Goal: Find contact information: Find contact information

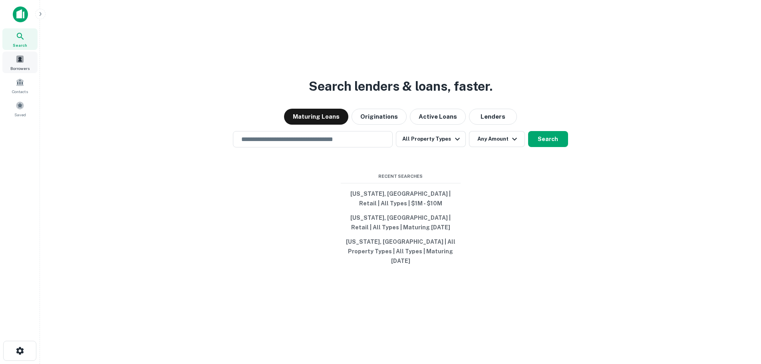
click at [19, 55] on span at bounding box center [20, 59] width 9 height 9
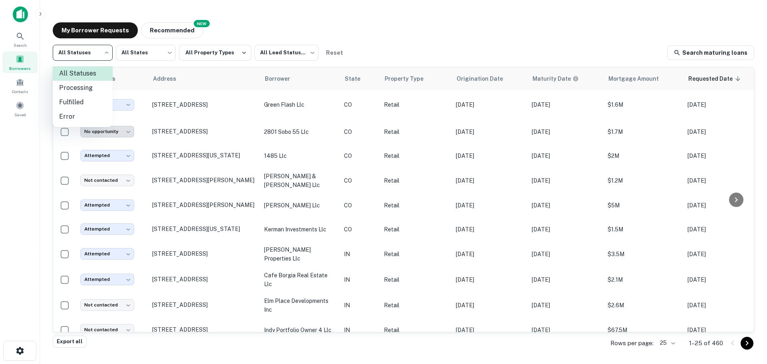
click at [97, 52] on body "**********" at bounding box center [383, 182] width 767 height 364
click at [76, 101] on li "Fulfilled" at bounding box center [83, 102] width 60 height 14
type input "*********"
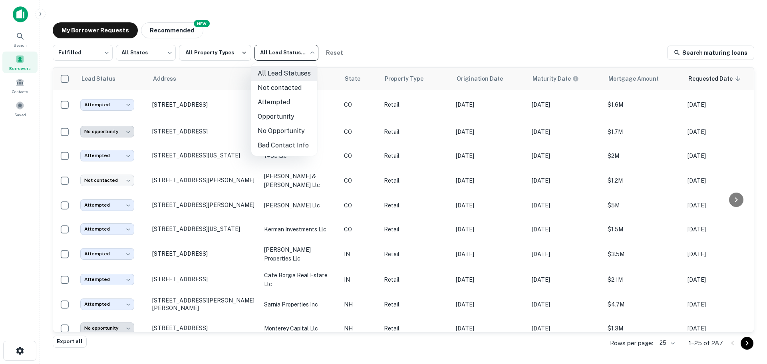
click at [311, 54] on body "**********" at bounding box center [383, 182] width 767 height 364
click at [297, 90] on li "Not contacted" at bounding box center [284, 88] width 66 height 14
type input "****"
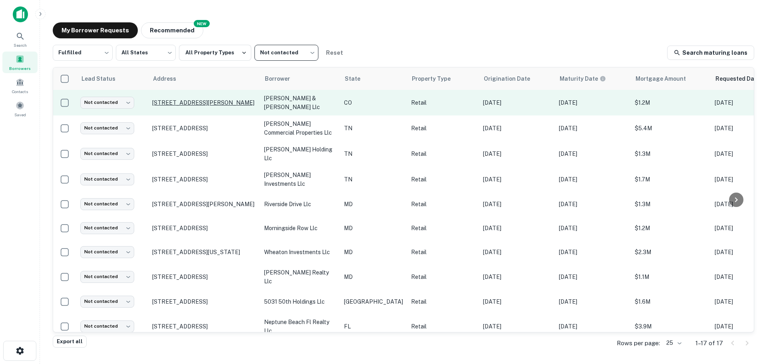
click at [178, 99] on p "[STREET_ADDRESS][PERSON_NAME]" at bounding box center [204, 102] width 104 height 7
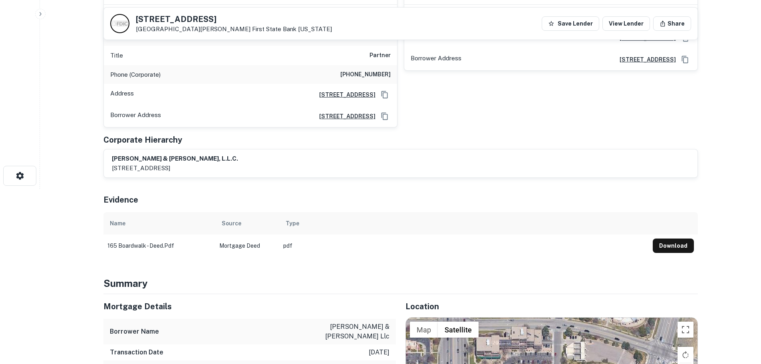
scroll to position [160, 0]
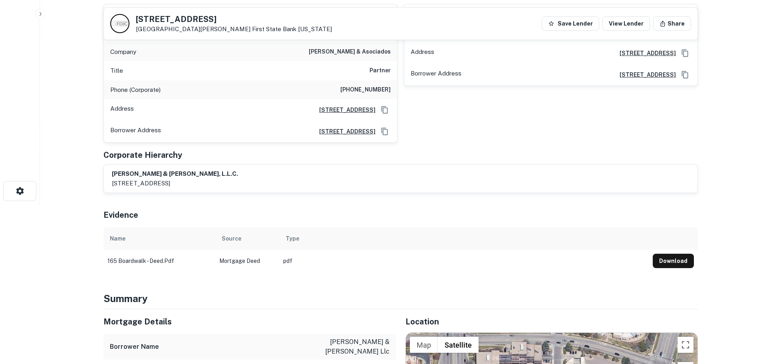
click at [170, 24] on div "[STREET_ADDRESS][GEOGRAPHIC_DATA][PERSON_NAME][US_STATE]" at bounding box center [234, 24] width 196 height 18
click at [171, 20] on h5 "[STREET_ADDRESS]" at bounding box center [234, 19] width 196 height 8
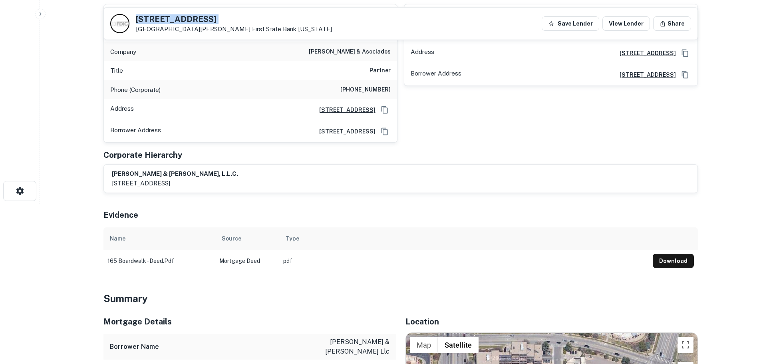
copy h5 "[STREET_ADDRESS]"
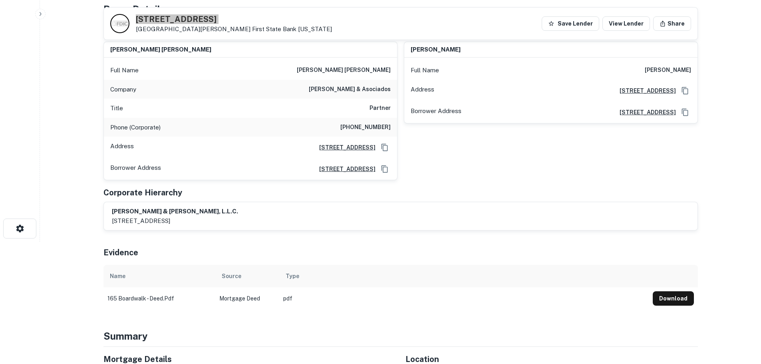
scroll to position [40, 0]
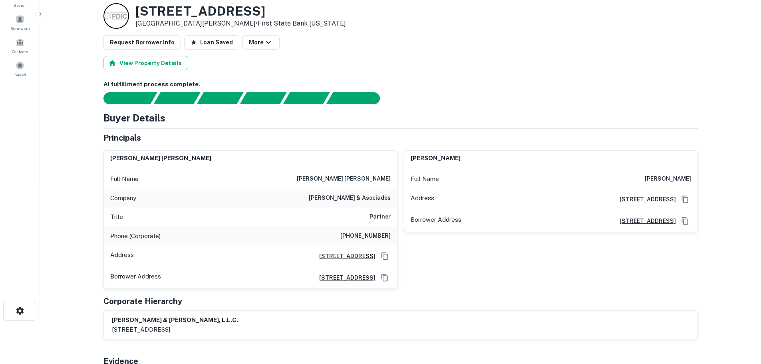
click at [367, 234] on h6 "[PHONE_NUMBER]" at bounding box center [365, 236] width 50 height 10
copy h6 "[PHONE_NUMBER]"
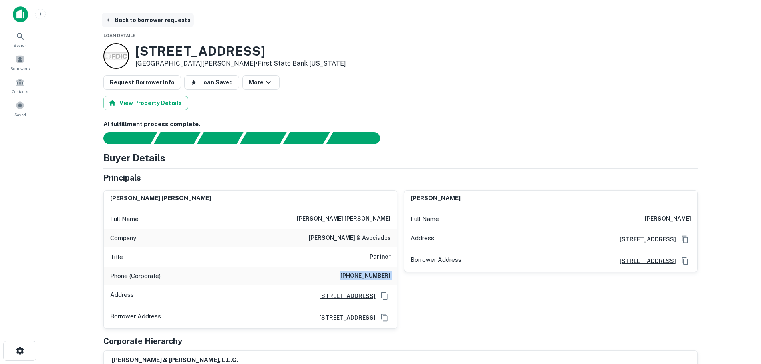
click at [161, 21] on button "Back to borrower requests" at bounding box center [148, 20] width 92 height 14
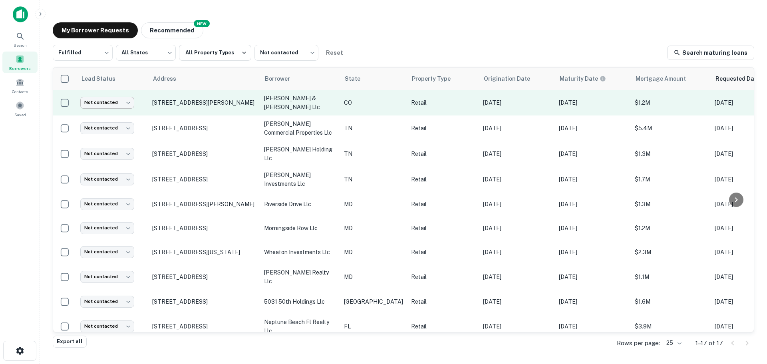
click at [131, 103] on body "Search Borrowers Contacts Saved My Borrower Requests NEW Recommended Fulfilled …" at bounding box center [383, 182] width 767 height 364
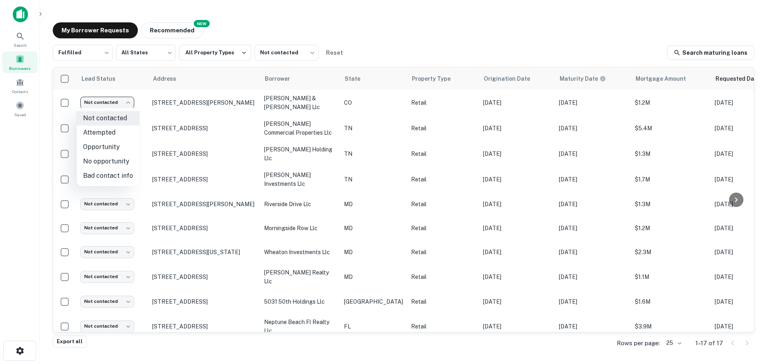
click at [115, 172] on li "Bad contact info" at bounding box center [108, 176] width 63 height 14
type input "**********"
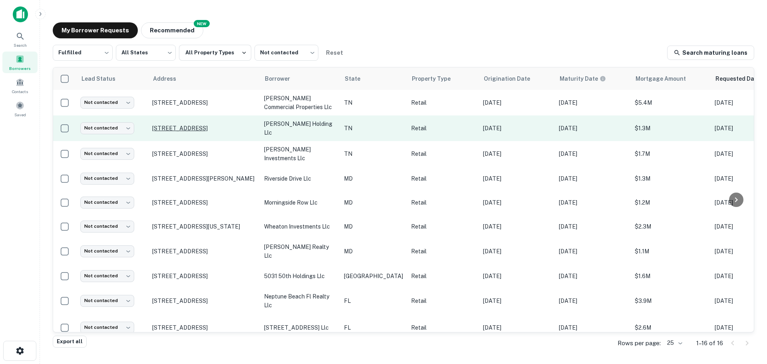
click at [217, 125] on p "[STREET_ADDRESS]" at bounding box center [204, 128] width 104 height 7
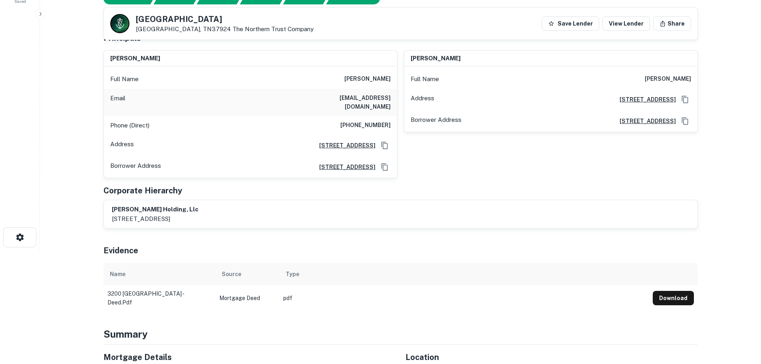
scroll to position [40, 0]
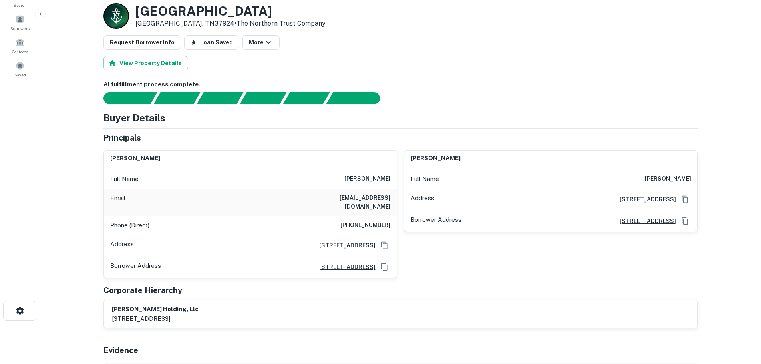
click at [234, 12] on h3 "[GEOGRAPHIC_DATA]" at bounding box center [230, 11] width 190 height 15
copy h3 "[GEOGRAPHIC_DATA]"
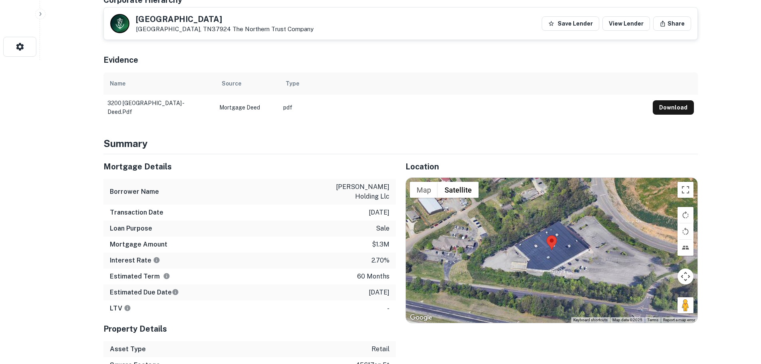
scroll to position [319, 0]
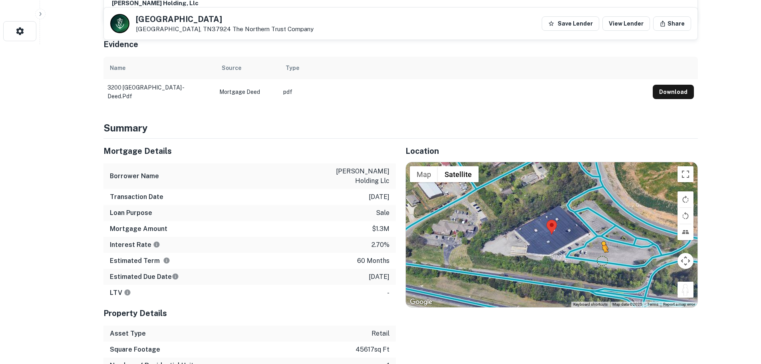
drag, startPoint x: 682, startPoint y: 282, endPoint x: 601, endPoint y: 252, distance: 86.4
click at [601, 252] on div "To activate drag with keyboard, press Alt + Enter. Once in keyboard drag state,…" at bounding box center [552, 234] width 292 height 145
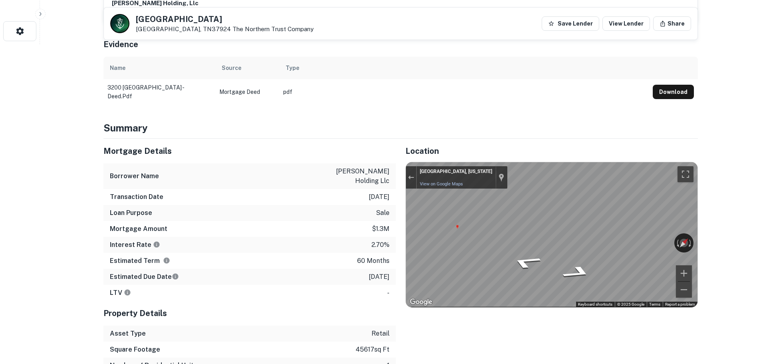
click at [405, 192] on div "← Move left → Move right ↑ Move up ↓ Move down + Zoom in - Zoom out Home Jump l…" at bounding box center [551, 234] width 292 height 145
click at [654, 228] on div "← Move left → Move right ↑ Move up ↓ Move down + Zoom in - Zoom out [GEOGRAPHIC…" at bounding box center [552, 234] width 292 height 145
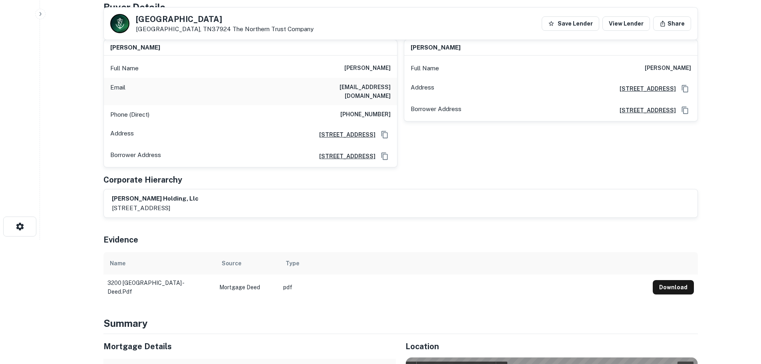
scroll to position [80, 0]
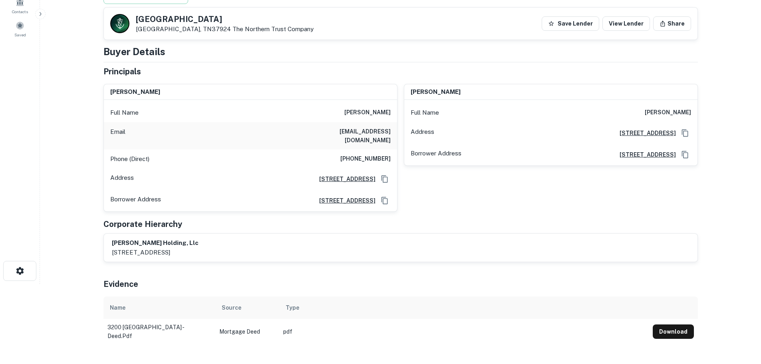
click at [377, 113] on h6 "[PERSON_NAME]" at bounding box center [367, 113] width 46 height 10
copy h6 "[PERSON_NAME]"
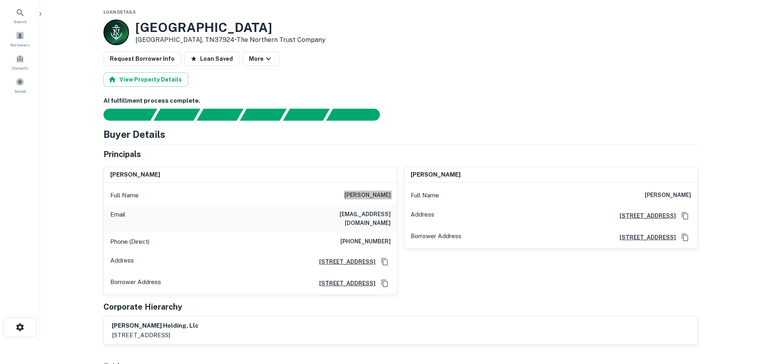
scroll to position [0, 0]
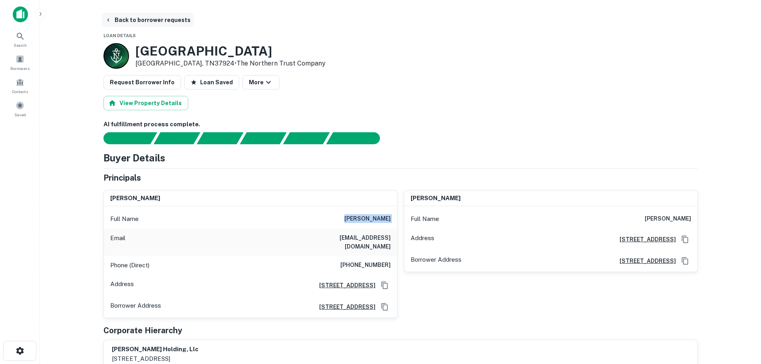
click at [162, 14] on button "Back to borrower requests" at bounding box center [148, 20] width 92 height 14
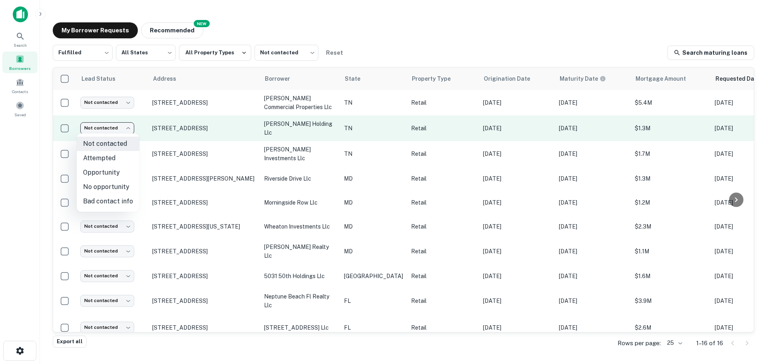
click at [124, 127] on body "Search Borrowers Contacts Saved My Borrower Requests NEW Recommended Fulfilled …" at bounding box center [383, 182] width 767 height 364
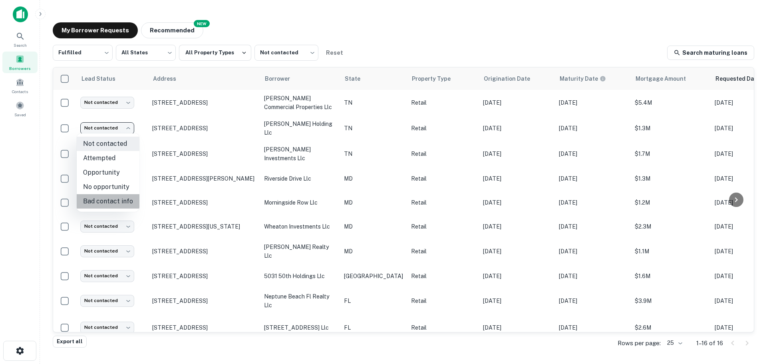
click at [118, 200] on li "Bad contact info" at bounding box center [108, 201] width 63 height 14
type input "**********"
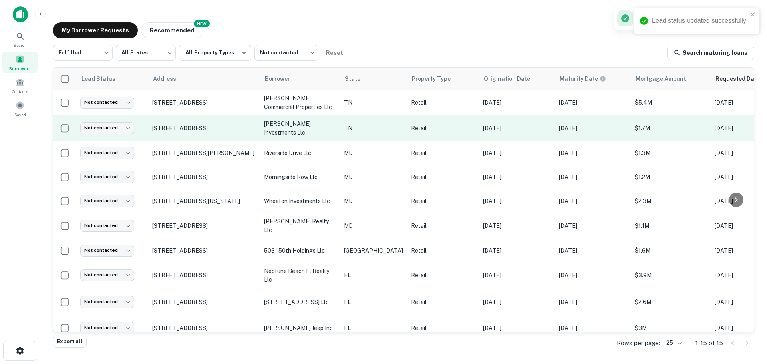
click at [182, 125] on p "[STREET_ADDRESS]" at bounding box center [204, 128] width 104 height 7
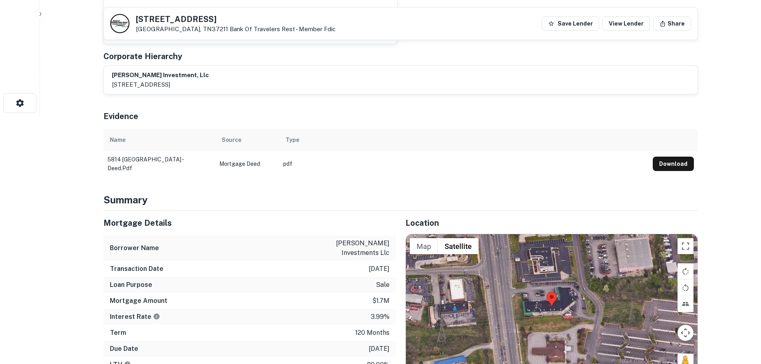
scroll to position [120, 0]
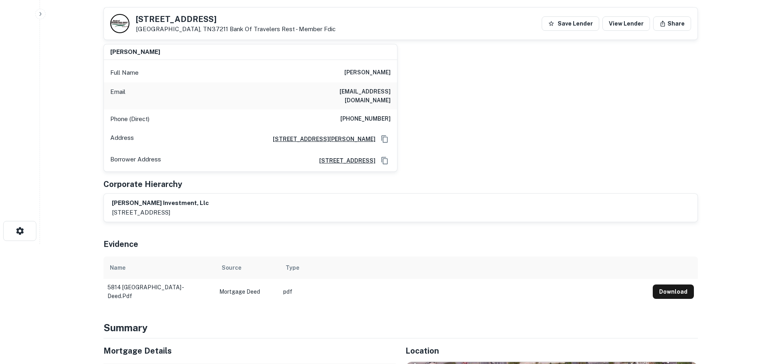
click at [194, 22] on h5 "[STREET_ADDRESS]" at bounding box center [236, 19] width 200 height 8
copy h5 "[STREET_ADDRESS]"
click at [373, 114] on h6 "[PHONE_NUMBER]" at bounding box center [365, 119] width 50 height 10
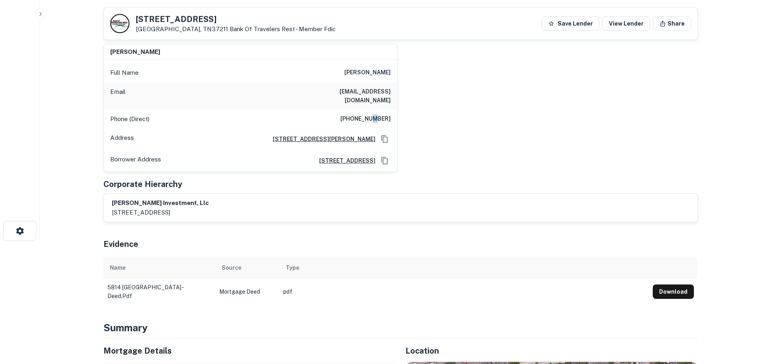
click at [373, 114] on h6 "[PHONE_NUMBER]" at bounding box center [365, 119] width 50 height 10
copy h6 "[PHONE_NUMBER]"
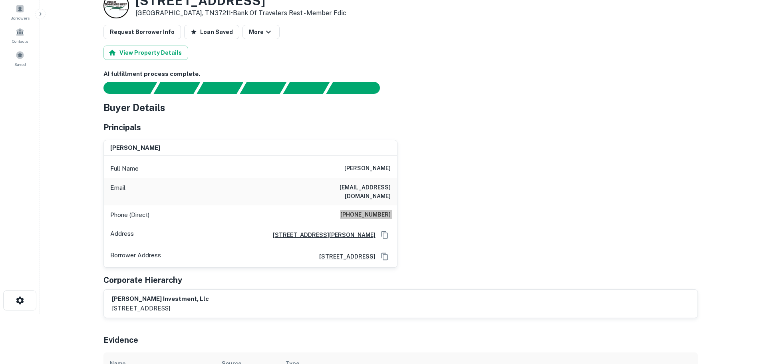
scroll to position [0, 0]
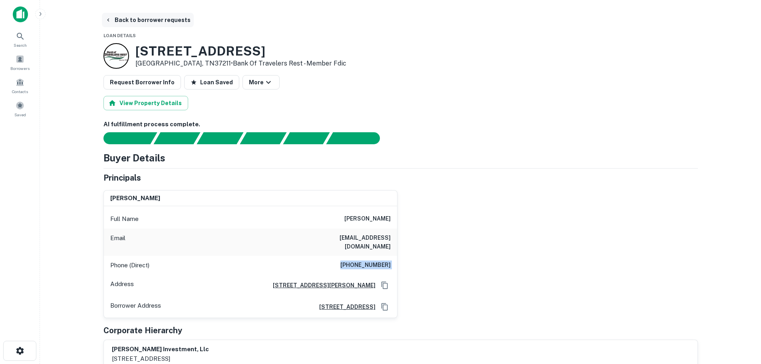
click at [157, 18] on button "Back to borrower requests" at bounding box center [148, 20] width 92 height 14
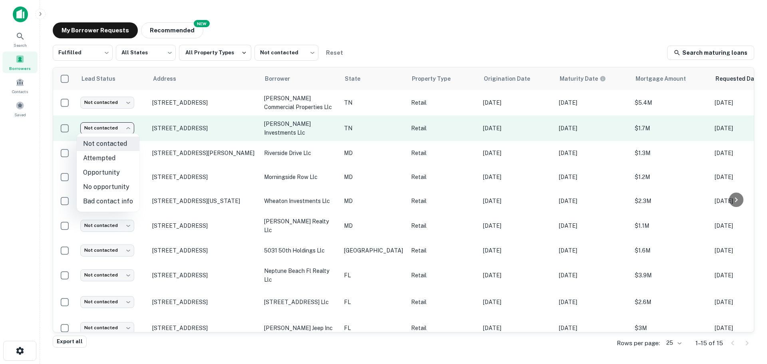
click at [121, 129] on body "Search Borrowers Contacts Saved My Borrower Requests NEW Recommended Fulfilled …" at bounding box center [383, 182] width 767 height 364
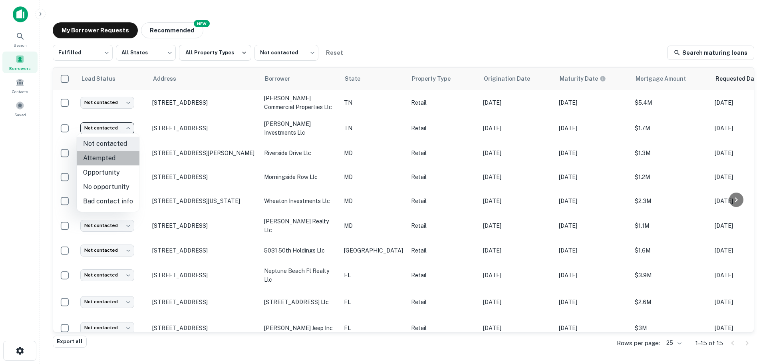
click at [120, 159] on li "Attempted" at bounding box center [108, 158] width 63 height 14
type input "*********"
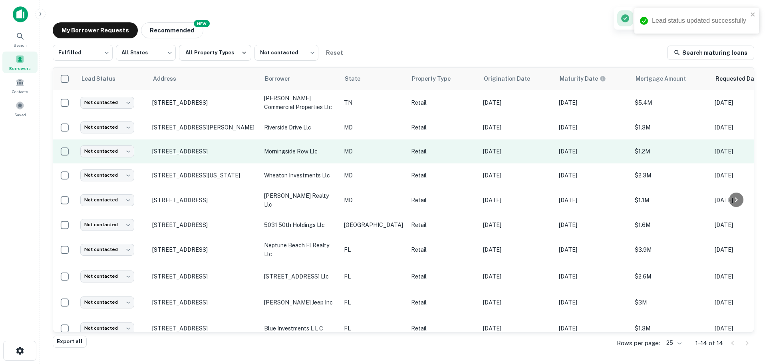
click at [212, 150] on p "[STREET_ADDRESS]" at bounding box center [204, 151] width 104 height 7
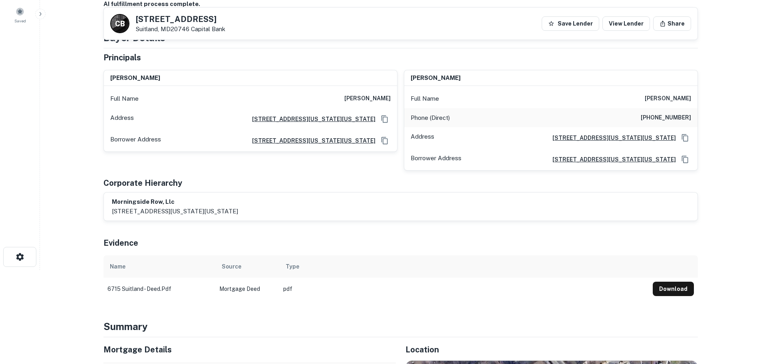
scroll to position [80, 0]
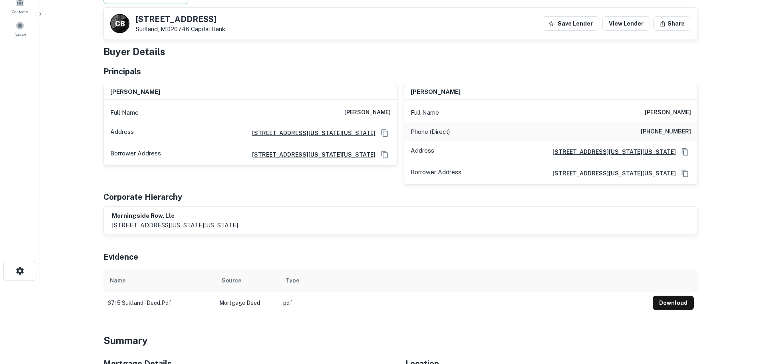
click at [170, 19] on h5 "[STREET_ADDRESS]" at bounding box center [180, 19] width 89 height 8
copy h5 "[STREET_ADDRESS]"
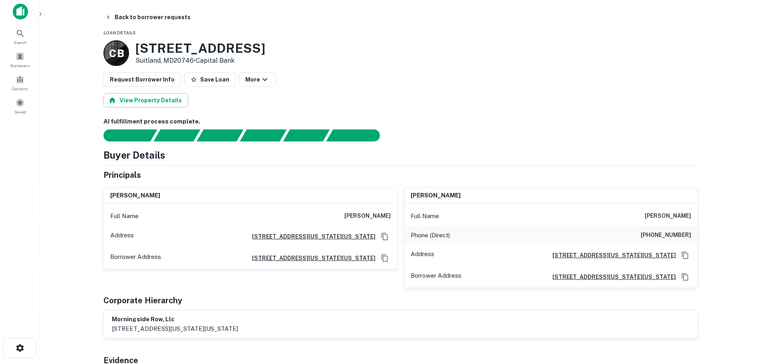
scroll to position [0, 0]
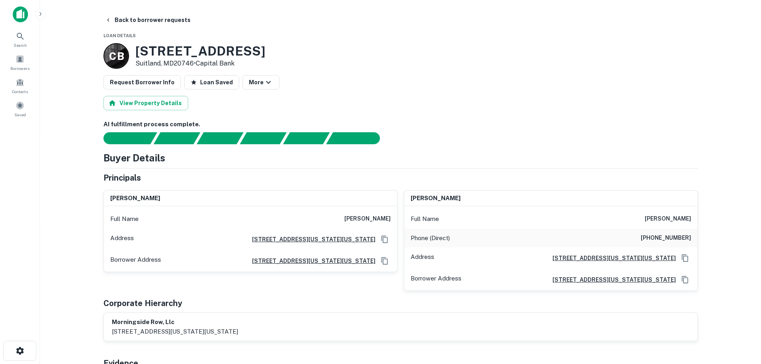
click at [670, 236] on h6 "[PHONE_NUMBER]" at bounding box center [666, 238] width 50 height 10
copy h6 "[PHONE_NUMBER]"
click at [163, 20] on button "Back to borrower requests" at bounding box center [148, 20] width 92 height 14
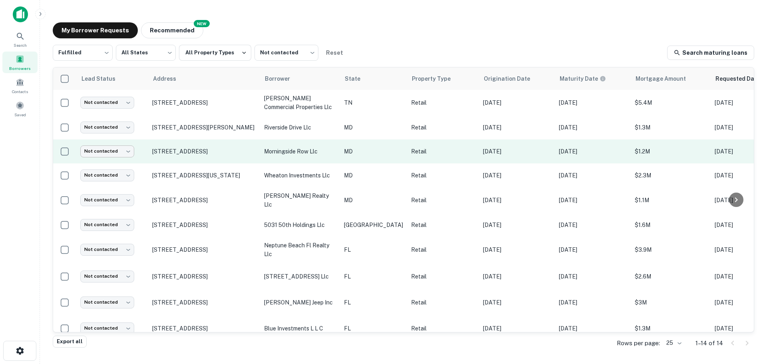
click at [117, 149] on body "Search Borrowers Contacts Saved My Borrower Requests NEW Recommended Fulfilled …" at bounding box center [383, 182] width 767 height 364
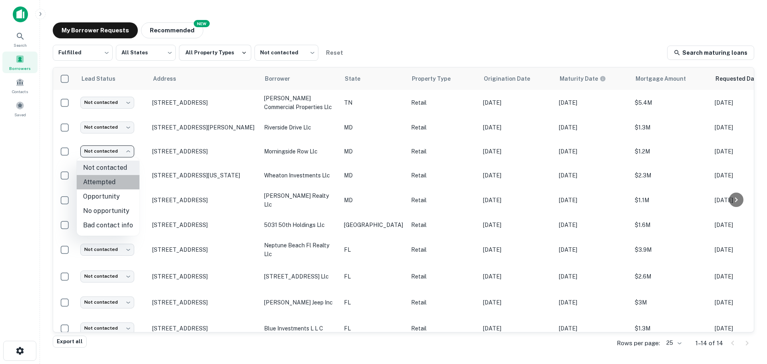
click at [122, 182] on li "Attempted" at bounding box center [108, 182] width 63 height 14
type input "*********"
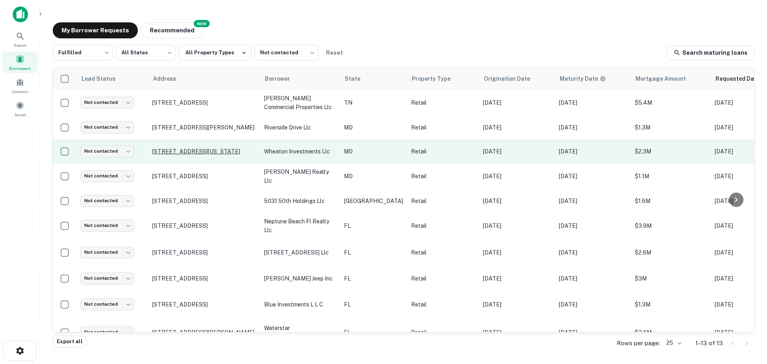
click at [187, 149] on p "[STREET_ADDRESS][US_STATE]" at bounding box center [204, 151] width 104 height 7
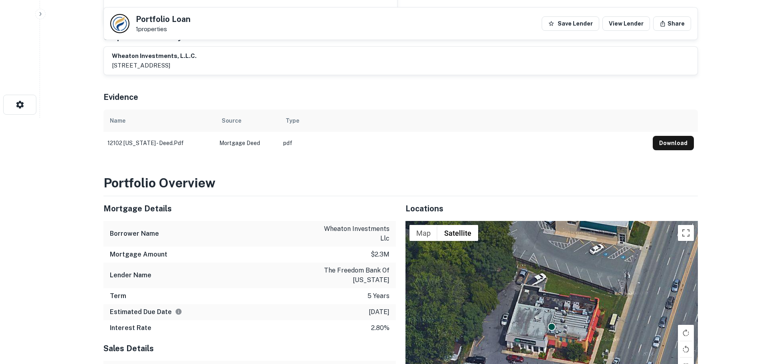
scroll to position [359, 0]
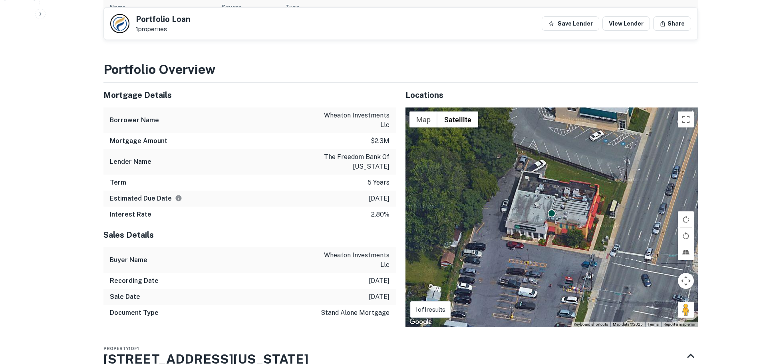
drag, startPoint x: 678, startPoint y: 298, endPoint x: 571, endPoint y: 262, distance: 112.8
click at [571, 262] on div "To navigate, press the arrow keys. To activate drag with keyboard, press Alt + …" at bounding box center [551, 217] width 292 height 220
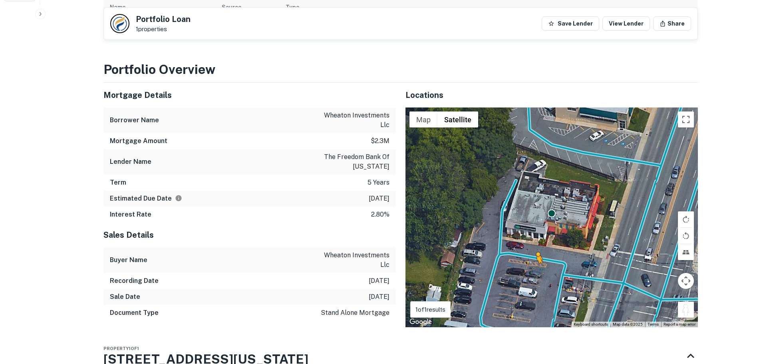
drag, startPoint x: 685, startPoint y: 303, endPoint x: 534, endPoint y: 261, distance: 157.4
click at [534, 261] on div "To activate drag with keyboard, press Alt + Enter. Once in keyboard drag state,…" at bounding box center [551, 217] width 292 height 220
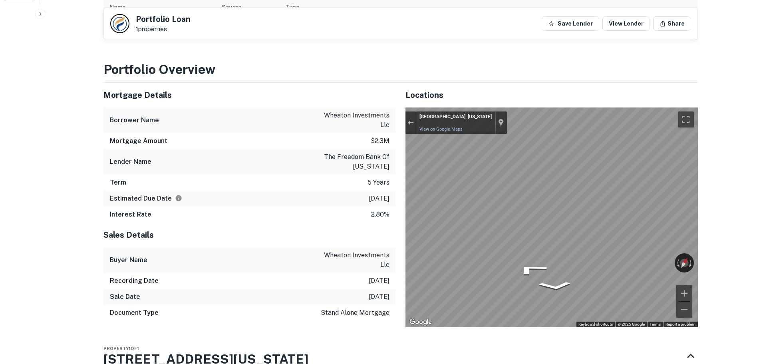
click at [491, 250] on div "← Move left → Move right ↑ Move up ↓ Move down + Zoom in - Zoom out [GEOGRAPHIC…" at bounding box center [551, 217] width 292 height 220
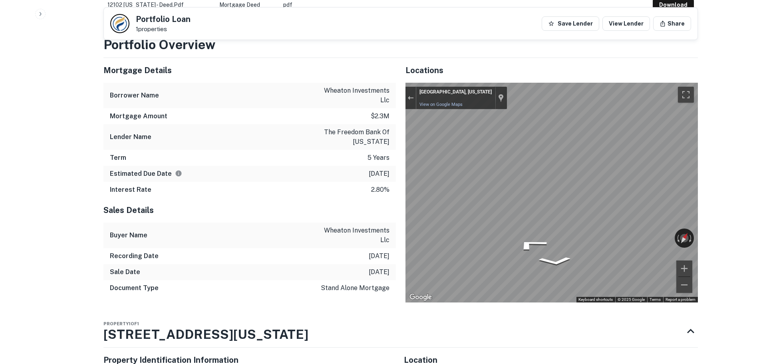
scroll to position [370, 0]
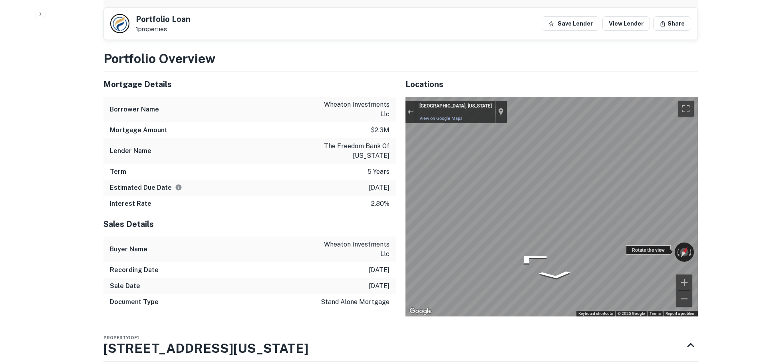
click at [554, 248] on div "← Move left → Move right ↑ Move up ↓ Move down + Zoom in - Zoom out [GEOGRAPHIC…" at bounding box center [551, 207] width 292 height 220
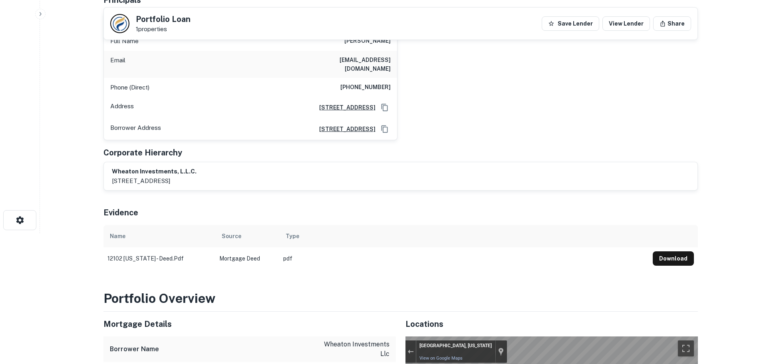
scroll to position [0, 0]
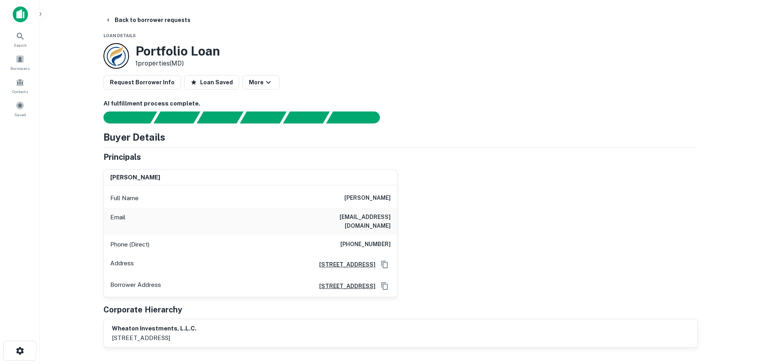
click at [373, 242] on div "Phone (Direct) [PHONE_NUMBER]" at bounding box center [250, 244] width 293 height 19
click at [373, 240] on h6 "[PHONE_NUMBER]" at bounding box center [365, 245] width 50 height 10
copy h6 "[PHONE_NUMBER]"
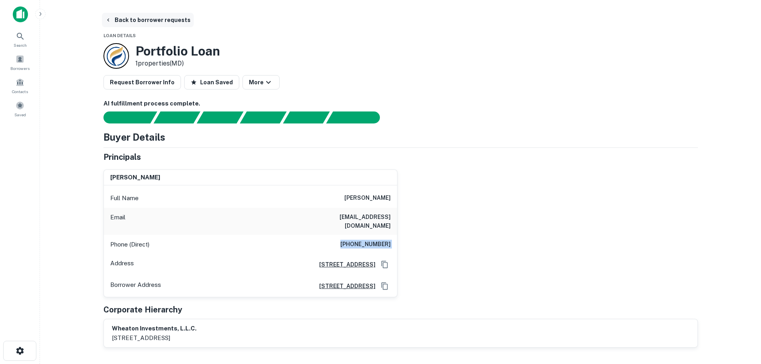
click at [144, 22] on button "Back to borrower requests" at bounding box center [148, 20] width 92 height 14
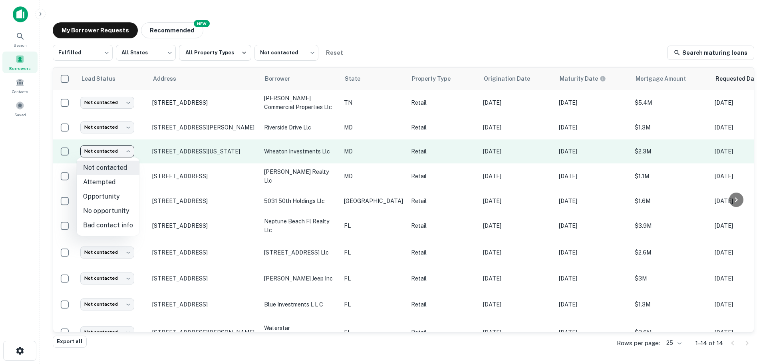
click at [111, 155] on body "Search Borrowers Contacts Saved My Borrower Requests NEW Recommended Fulfilled …" at bounding box center [383, 182] width 767 height 364
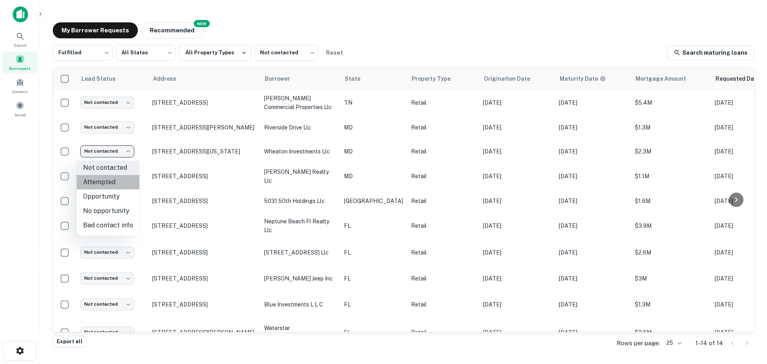
click at [117, 181] on li "Attempted" at bounding box center [108, 182] width 63 height 14
type input "*********"
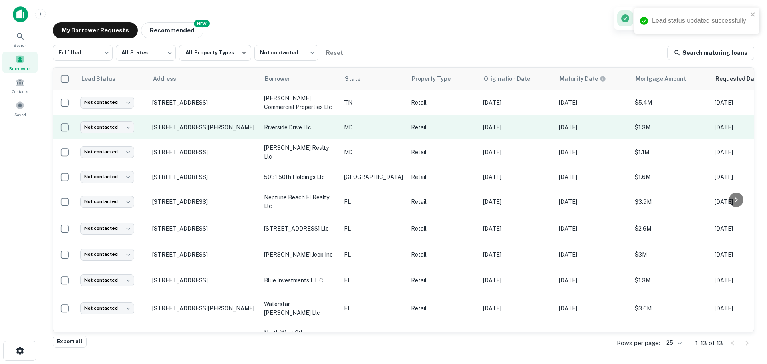
click at [215, 124] on p "[STREET_ADDRESS][PERSON_NAME]" at bounding box center [204, 127] width 104 height 7
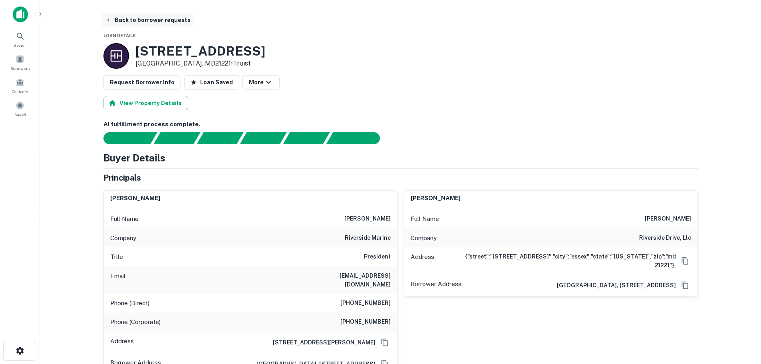
click at [170, 20] on button "Back to borrower requests" at bounding box center [148, 20] width 92 height 14
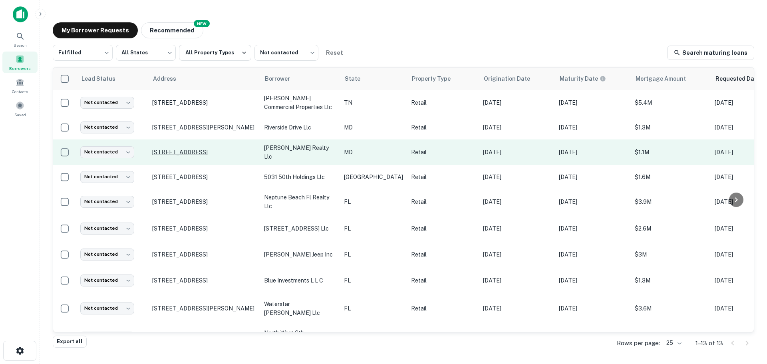
click at [234, 152] on p "[STREET_ADDRESS]" at bounding box center [204, 152] width 104 height 7
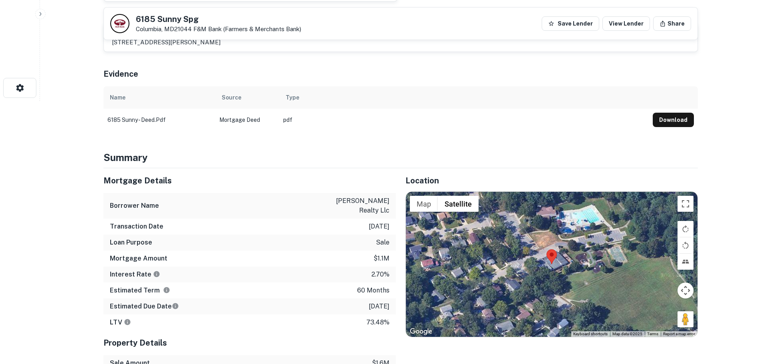
scroll to position [280, 0]
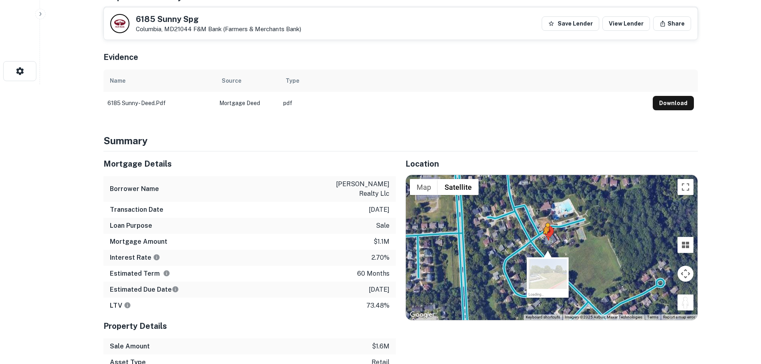
drag, startPoint x: 681, startPoint y: 307, endPoint x: 546, endPoint y: 242, distance: 150.2
click at [546, 242] on div "To activate drag with keyboard, press Alt + Enter. Once in keyboard drag state,…" at bounding box center [552, 247] width 292 height 145
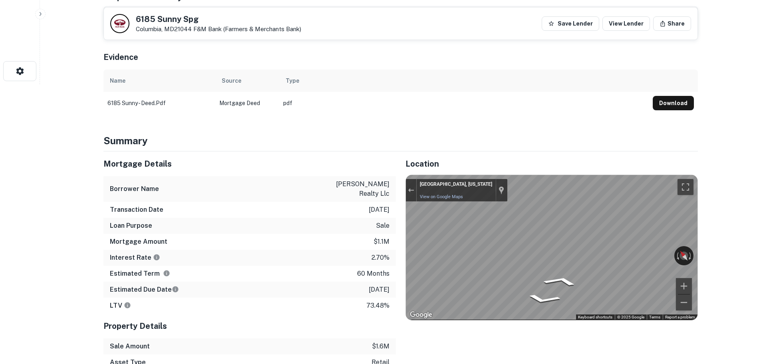
click at [645, 250] on div "← Move left → Move right ↑ Move up ↓ Move down + Zoom in - Zoom out [GEOGRAPHIC…" at bounding box center [552, 247] width 292 height 145
click at [176, 18] on h5 "6185 Sunny Spg" at bounding box center [218, 19] width 165 height 8
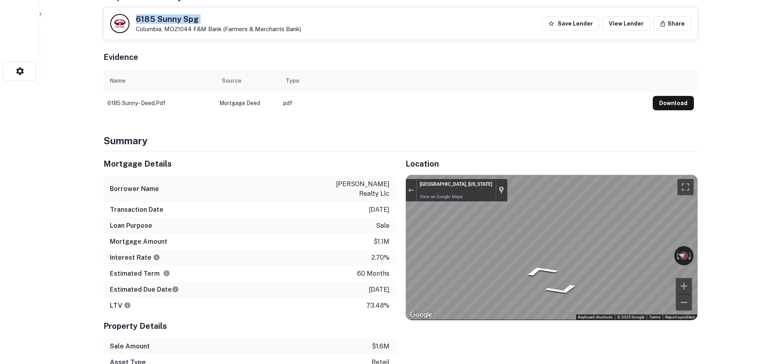
copy h5 "6185 Sunny Spg"
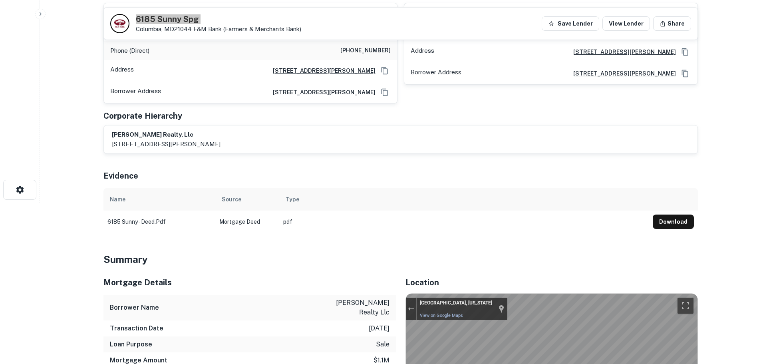
scroll to position [80, 0]
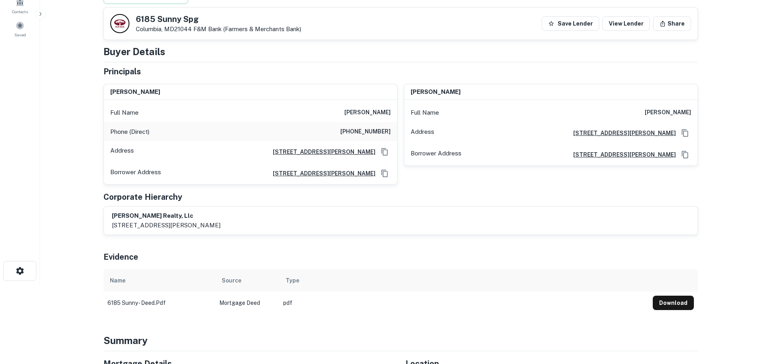
click at [375, 134] on h6 "[PHONE_NUMBER]" at bounding box center [365, 132] width 50 height 10
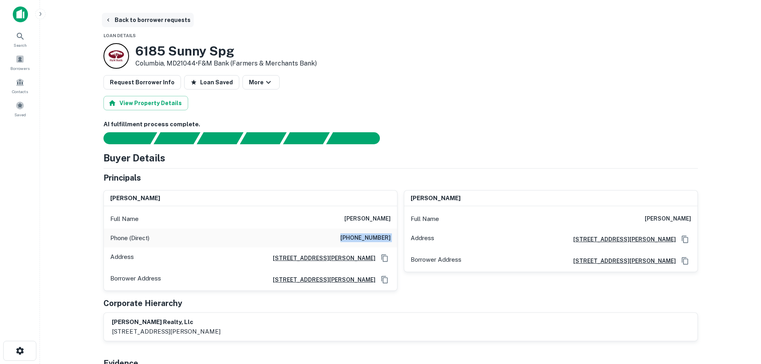
click at [151, 14] on button "Back to borrower requests" at bounding box center [148, 20] width 92 height 14
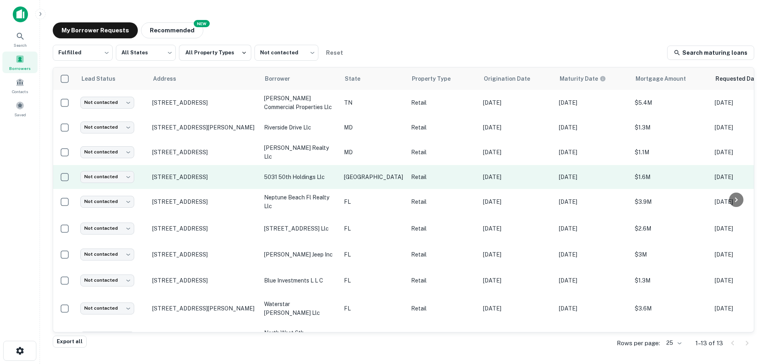
click at [188, 171] on td "[STREET_ADDRESS]" at bounding box center [204, 177] width 112 height 24
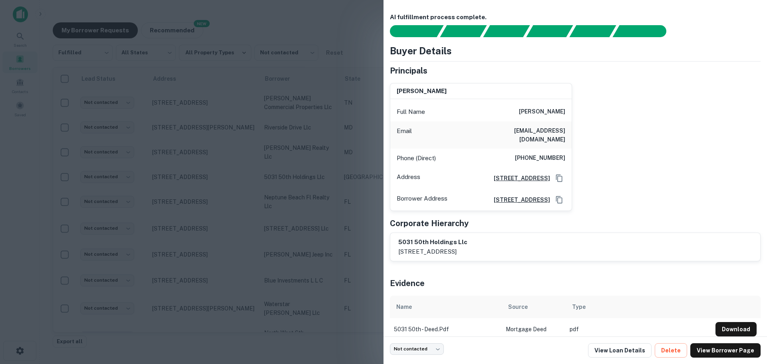
click at [24, 178] on div at bounding box center [383, 182] width 767 height 364
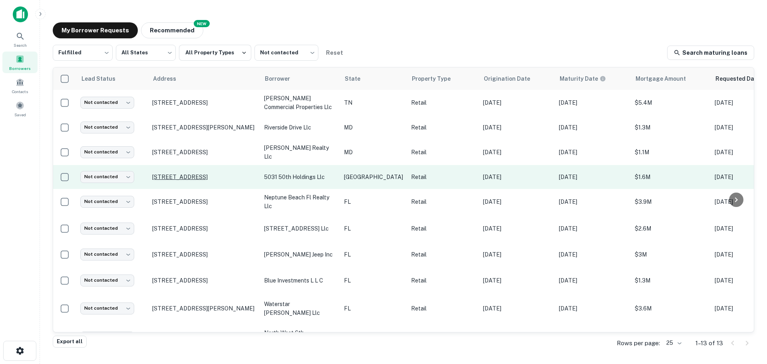
click at [212, 173] on p "[STREET_ADDRESS]" at bounding box center [204, 176] width 104 height 7
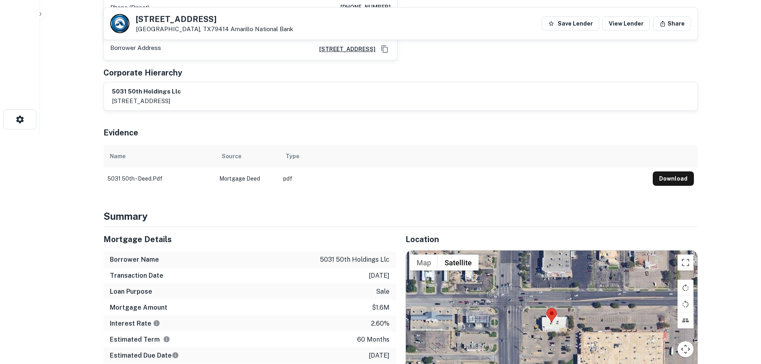
scroll to position [319, 0]
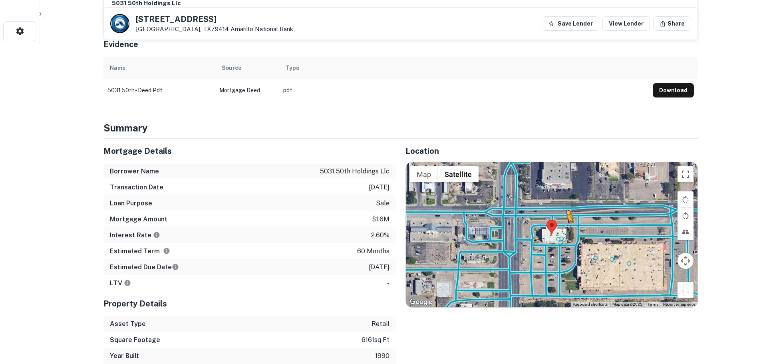
drag, startPoint x: 679, startPoint y: 282, endPoint x: 565, endPoint y: 219, distance: 129.9
click at [565, 219] on div "To activate drag with keyboard, press Alt + Enter. Once in keyboard drag state,…" at bounding box center [552, 234] width 292 height 145
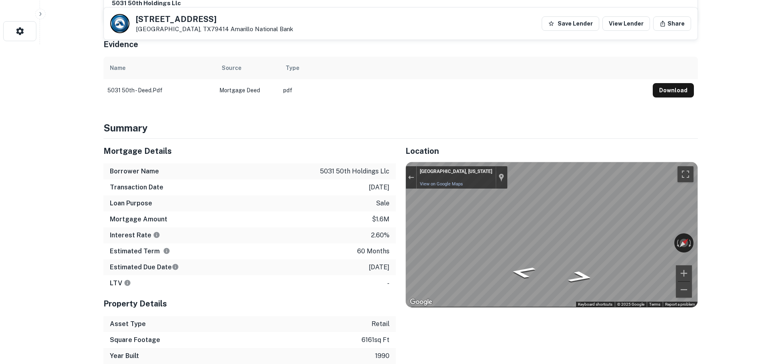
click at [688, 228] on div "← Move left → Move right ↑ Move up ↓ Move down + Zoom in - Zoom out [GEOGRAPHIC…" at bounding box center [552, 234] width 292 height 145
click at [160, 18] on h5 "[STREET_ADDRESS]" at bounding box center [214, 19] width 157 height 8
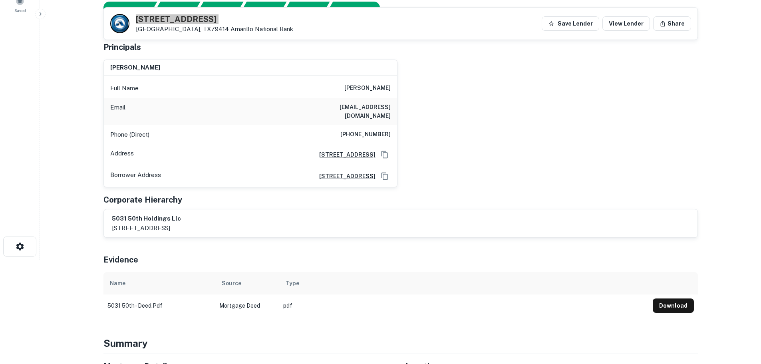
scroll to position [40, 0]
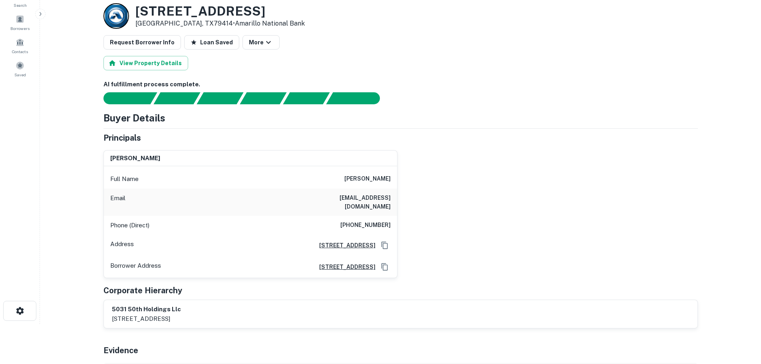
click at [381, 216] on div "Phone (Direct) [PHONE_NUMBER]" at bounding box center [250, 225] width 293 height 19
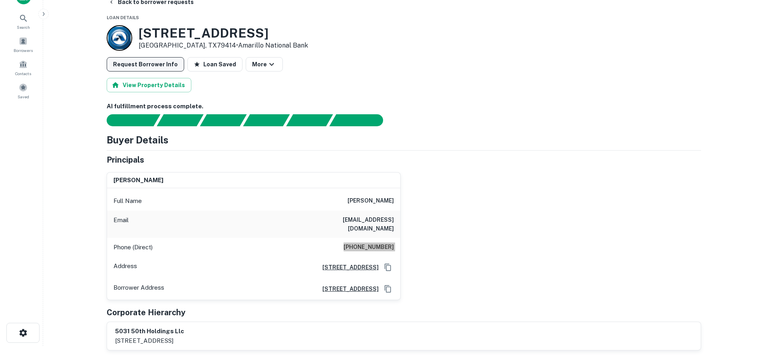
scroll to position [0, 0]
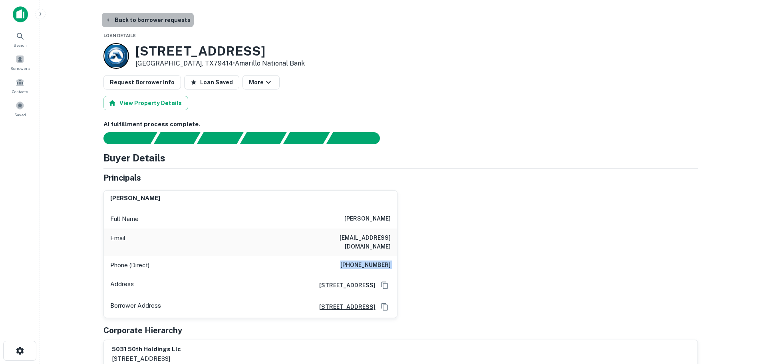
click at [150, 21] on button "Back to borrower requests" at bounding box center [148, 20] width 92 height 14
